Goal: Task Accomplishment & Management: Manage account settings

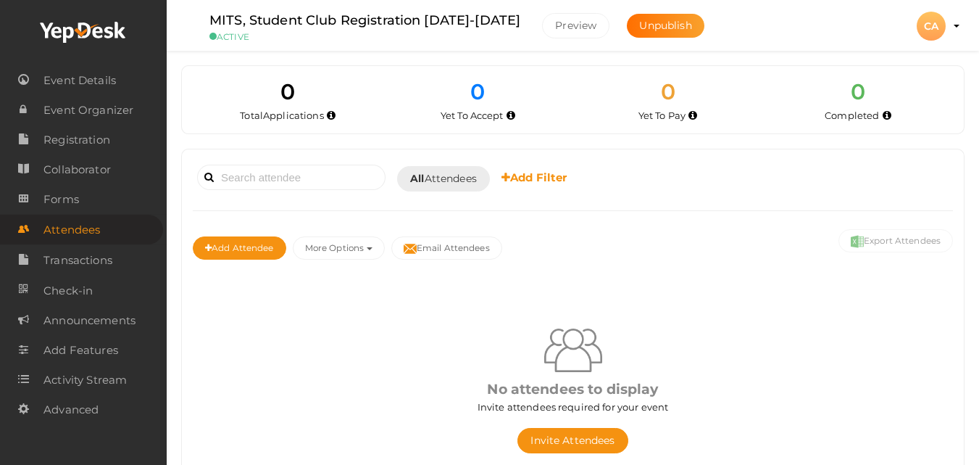
click at [69, 226] on span "Attendees" at bounding box center [71, 229] width 57 height 29
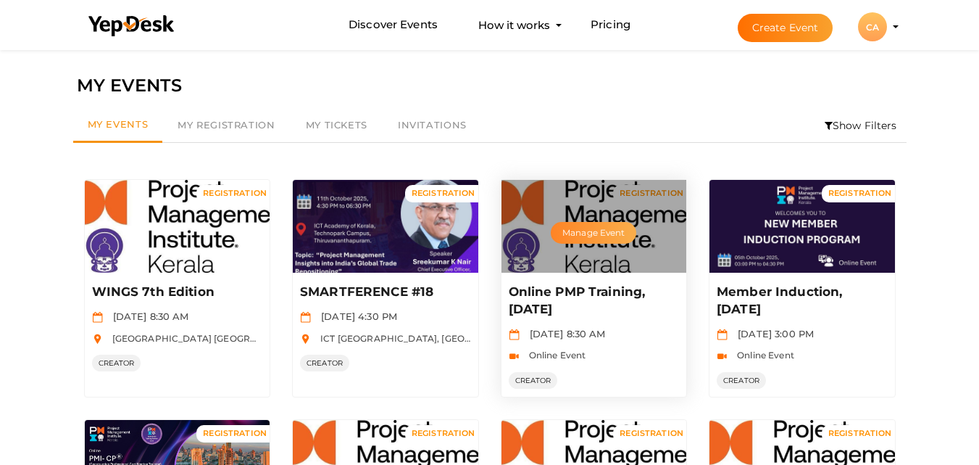
click at [593, 228] on button "Manage Event" at bounding box center [594, 233] width 86 height 22
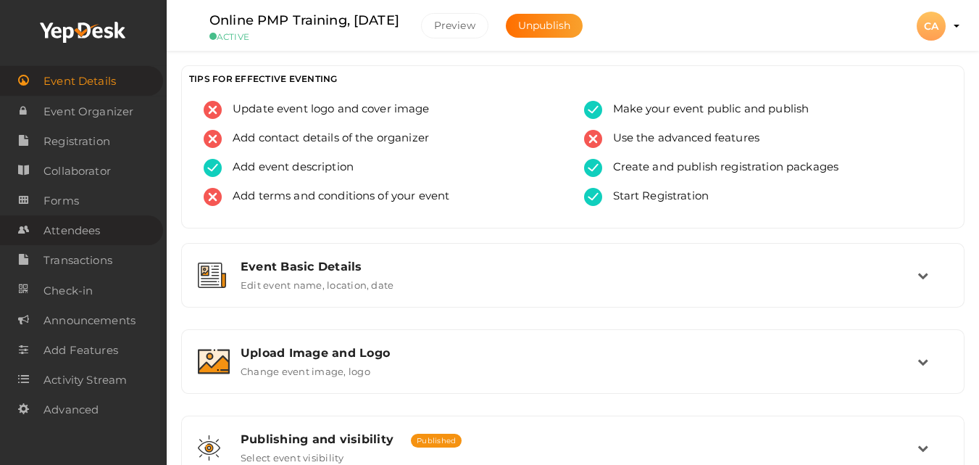
click at [80, 226] on span "Attendees" at bounding box center [71, 230] width 57 height 29
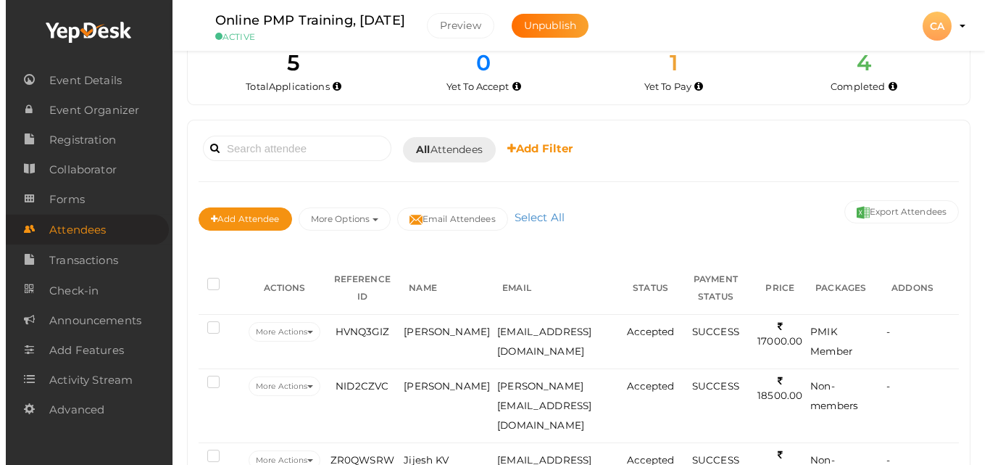
scroll to position [58, 0]
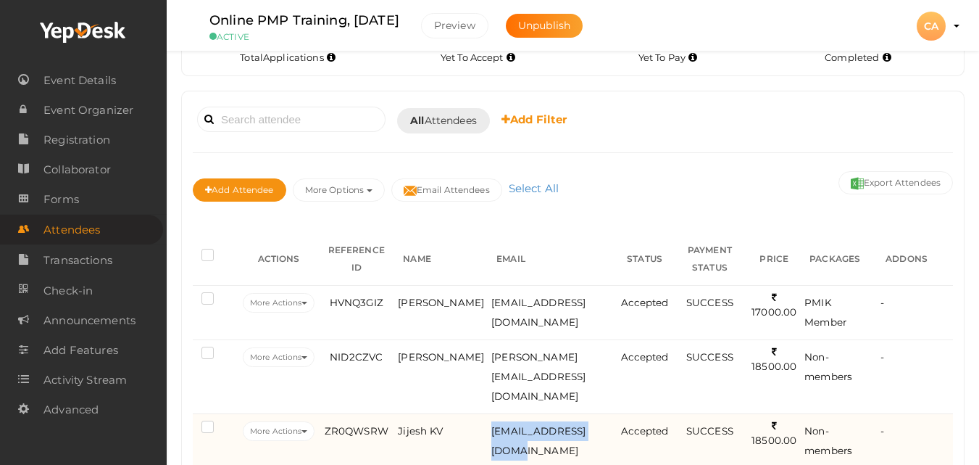
drag, startPoint x: 468, startPoint y: 433, endPoint x: 589, endPoint y: 431, distance: 121.1
click at [589, 431] on td "[EMAIL_ADDRESS][DOMAIN_NAME]" at bounding box center [552, 440] width 129 height 54
copy span "[EMAIL_ADDRESS][DOMAIN_NAME]"
